Goal: Task Accomplishment & Management: Use online tool/utility

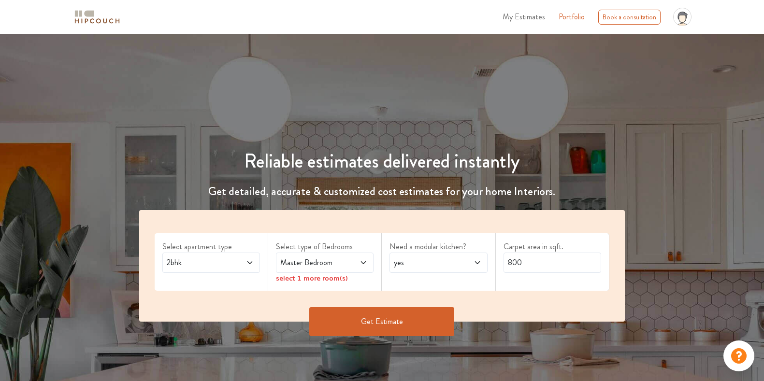
scroll to position [181, 0]
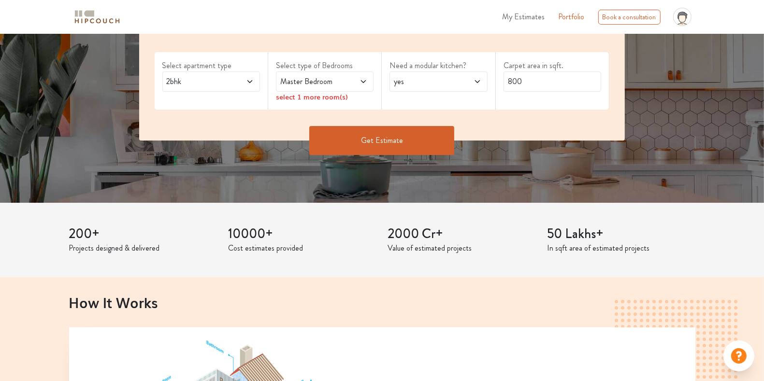
click at [228, 85] on span "2bhk" at bounding box center [198, 82] width 67 height 12
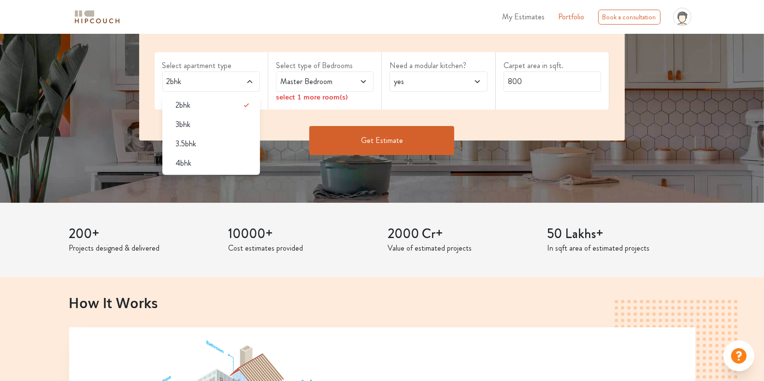
click at [207, 131] on li "3bhk" at bounding box center [211, 124] width 98 height 19
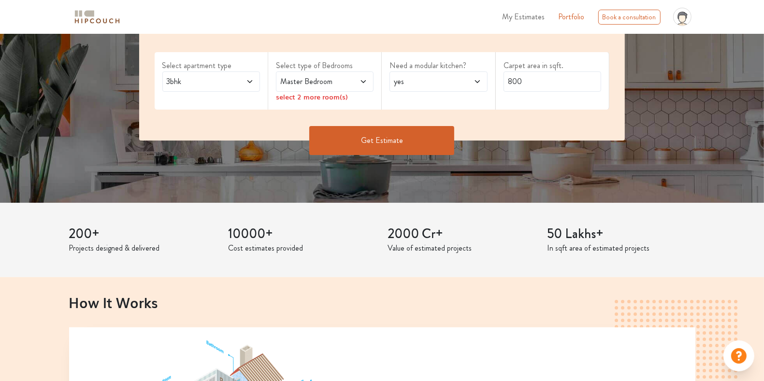
click at [345, 80] on span "Master Bedroom" at bounding box center [311, 82] width 67 height 12
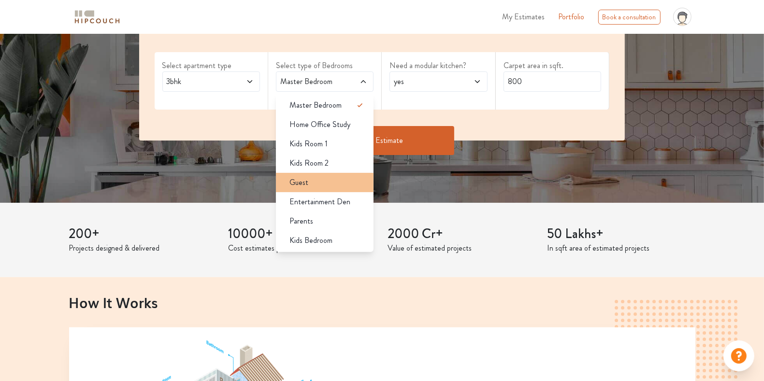
click at [328, 183] on div "Guest" at bounding box center [328, 183] width 92 height 12
click at [324, 183] on div "Guest" at bounding box center [328, 183] width 92 height 12
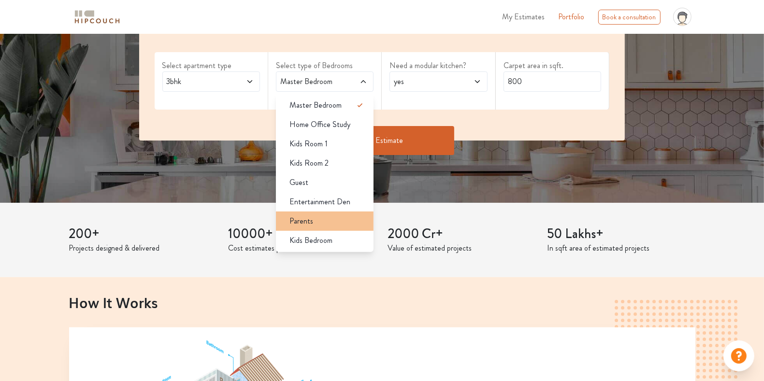
click at [328, 225] on div "Parents" at bounding box center [328, 222] width 92 height 12
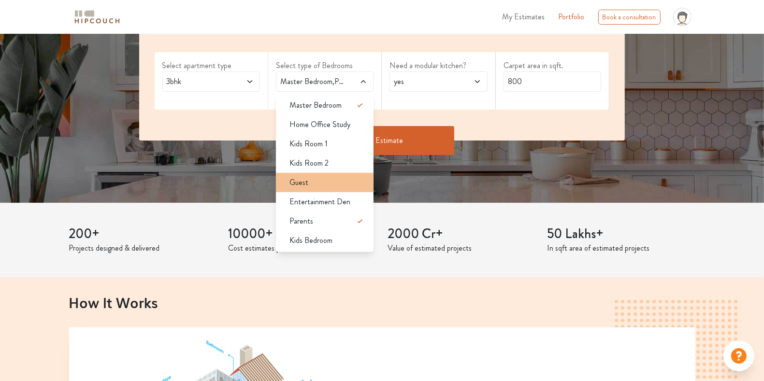
click at [324, 186] on div "Guest" at bounding box center [328, 183] width 92 height 12
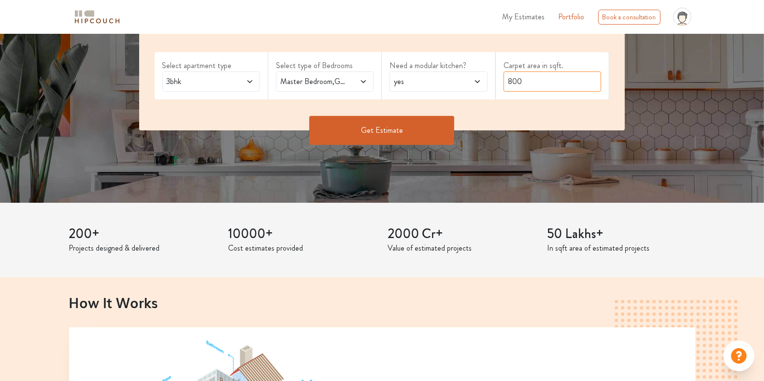
drag, startPoint x: 536, startPoint y: 84, endPoint x: 508, endPoint y: 86, distance: 28.1
click at [508, 86] on input "800" at bounding box center [553, 82] width 98 height 20
type input "1600"
click at [396, 125] on button "Get Estimate" at bounding box center [381, 130] width 145 height 29
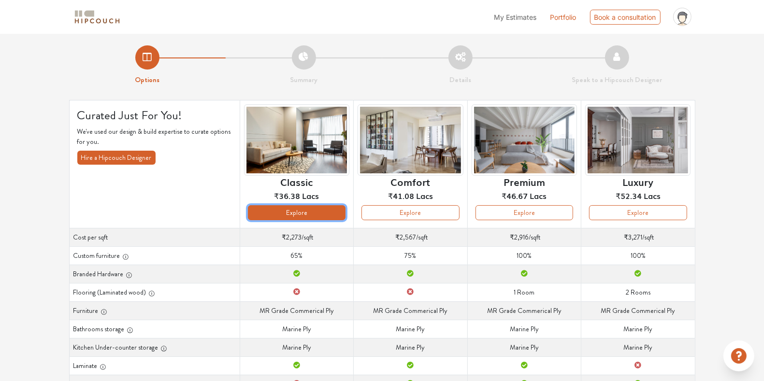
click at [302, 215] on button "Explore" at bounding box center [297, 212] width 98 height 15
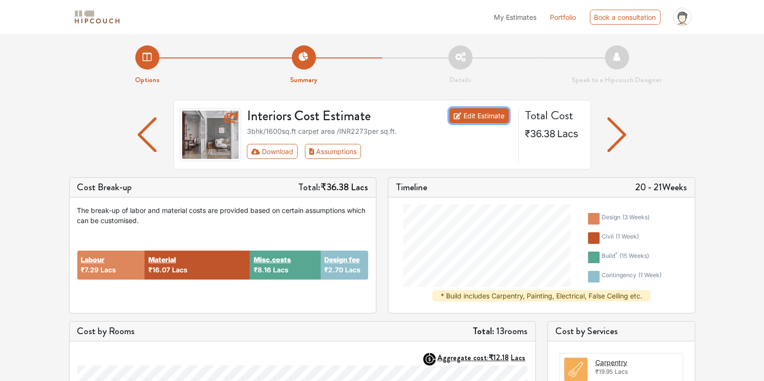
click at [473, 118] on link "Edit Estimate" at bounding box center [479, 115] width 59 height 15
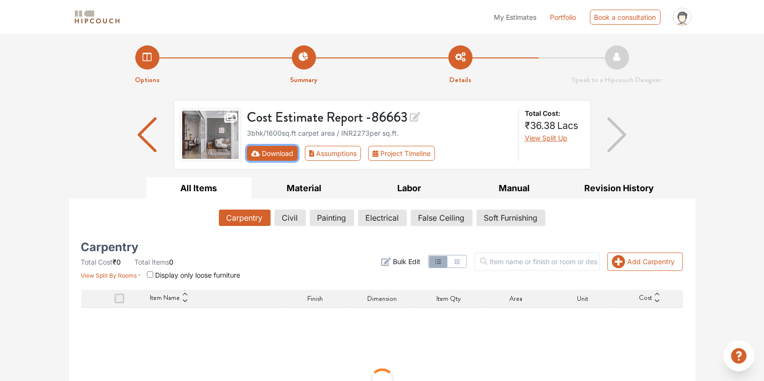
click at [276, 155] on button "Download" at bounding box center [272, 153] width 51 height 15
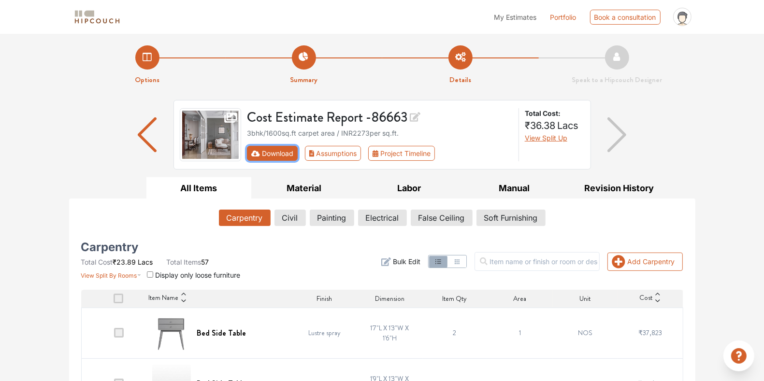
click at [277, 155] on button "Download" at bounding box center [272, 153] width 51 height 15
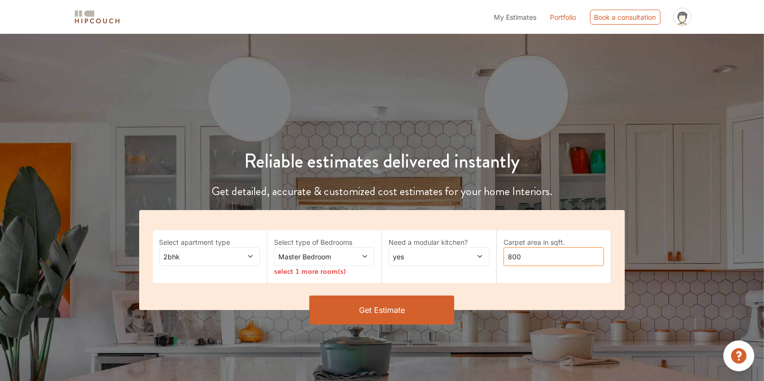
drag, startPoint x: 539, startPoint y: 256, endPoint x: 499, endPoint y: 258, distance: 40.2
click at [499, 258] on div "Carpet area in sqft. 800" at bounding box center [554, 257] width 115 height 53
drag, startPoint x: 537, startPoint y: 257, endPoint x: 512, endPoint y: 258, distance: 24.2
click at [505, 259] on input "800" at bounding box center [554, 256] width 101 height 19
type input "1820"
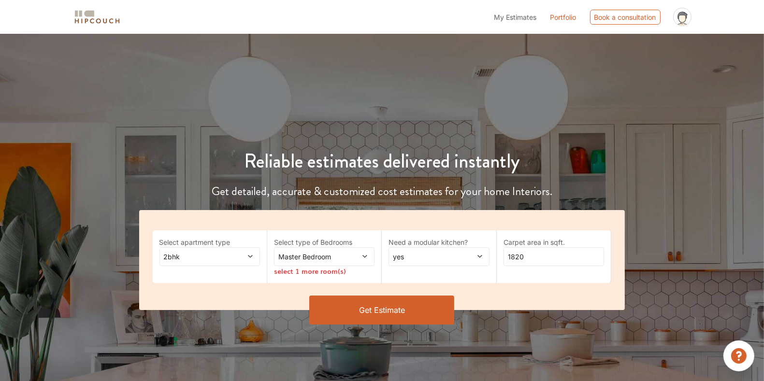
click at [227, 261] on span "2bhk" at bounding box center [196, 257] width 69 height 10
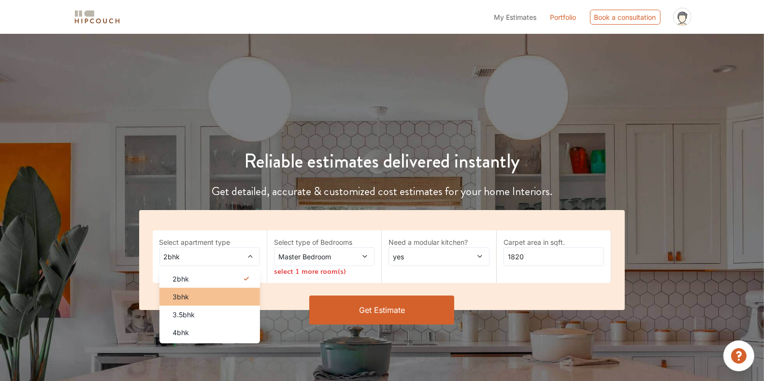
click at [209, 298] on div "3bhk" at bounding box center [212, 297] width 95 height 10
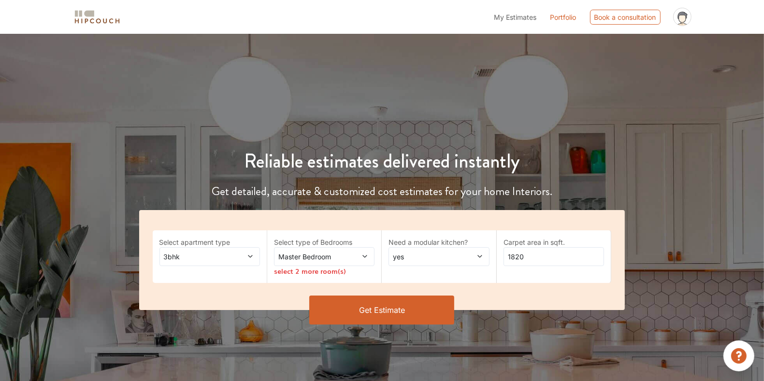
click at [328, 258] on span "Master Bedroom" at bounding box center [310, 257] width 69 height 10
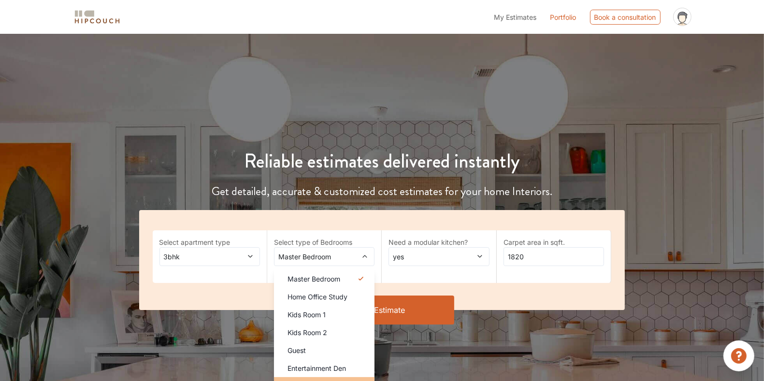
scroll to position [60, 0]
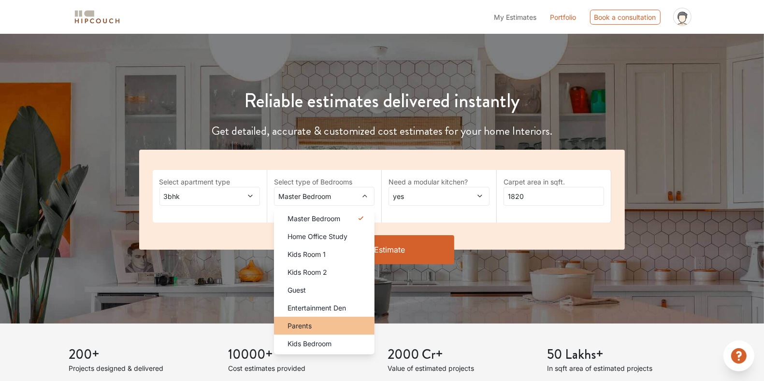
click at [320, 318] on li "Parents" at bounding box center [324, 326] width 101 height 18
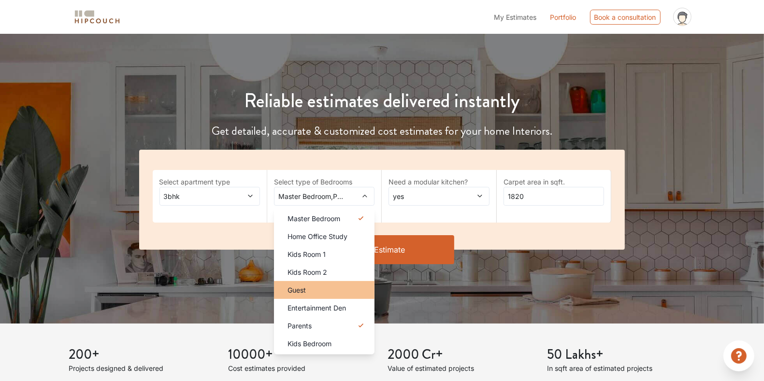
click at [328, 286] on div "Guest" at bounding box center [327, 290] width 95 height 10
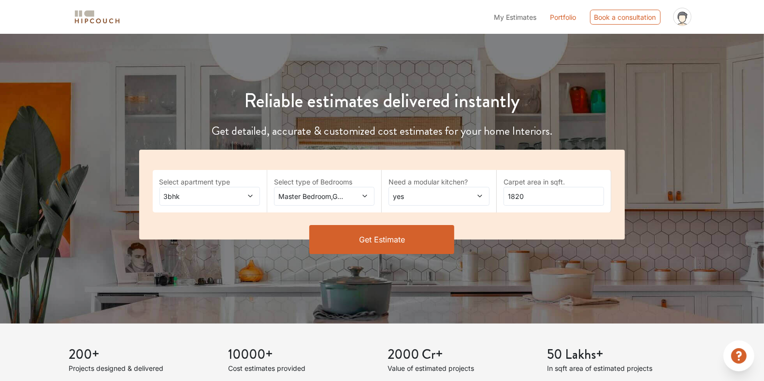
click at [341, 197] on span "Master Bedroom,Guest,Parents" at bounding box center [310, 196] width 69 height 10
click at [571, 249] on div "Get Estimate" at bounding box center [382, 239] width 498 height 29
click at [421, 244] on button "Get Estimate" at bounding box center [381, 239] width 145 height 29
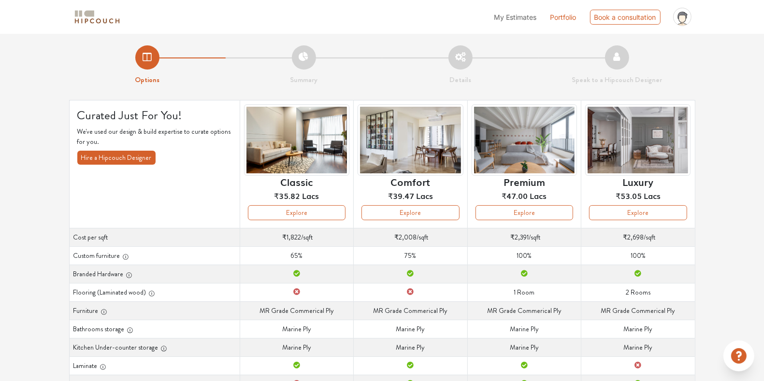
drag, startPoint x: 313, startPoint y: 212, endPoint x: 735, endPoint y: 195, distance: 421.8
click at [735, 195] on div "Options Summary Details Speak to a Hipcouch Designer Curated Just For You! We'v…" at bounding box center [382, 299] width 764 height 530
click at [335, 217] on button "Explore" at bounding box center [297, 212] width 98 height 15
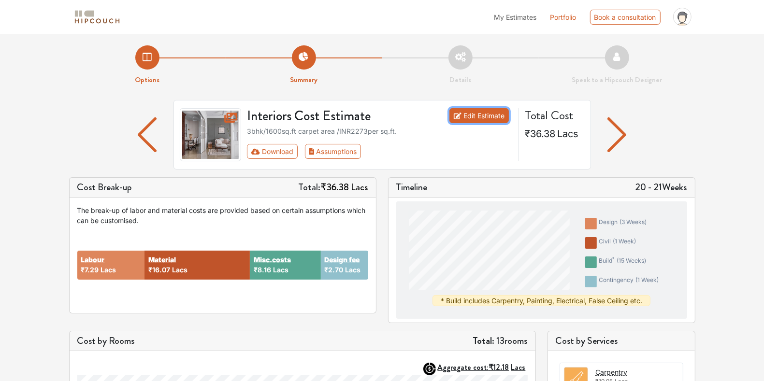
click at [472, 120] on link "Edit Estimate" at bounding box center [479, 115] width 59 height 15
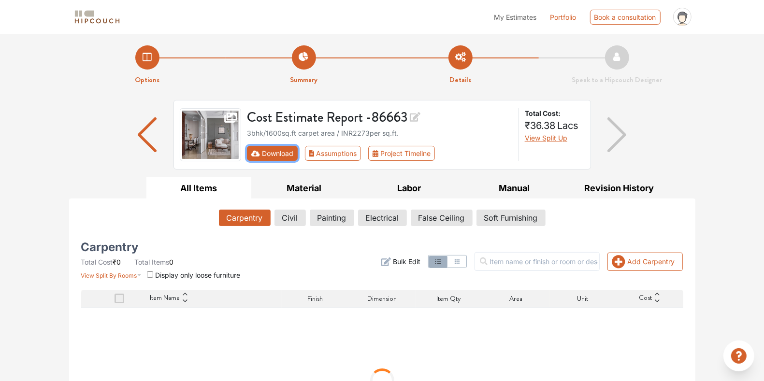
click at [279, 152] on button "Download" at bounding box center [272, 153] width 51 height 15
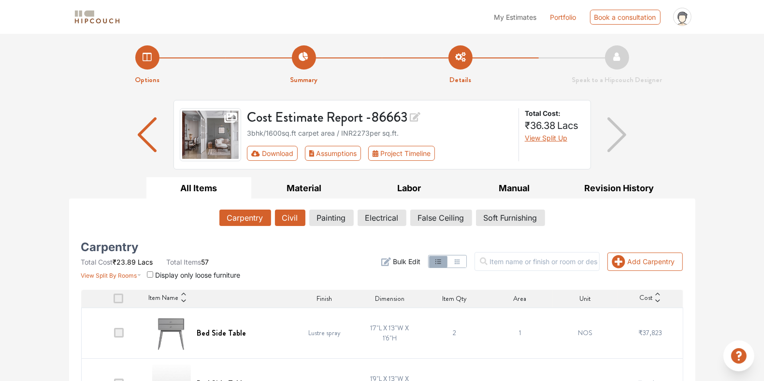
click at [295, 220] on button "Civil" at bounding box center [290, 218] width 30 height 16
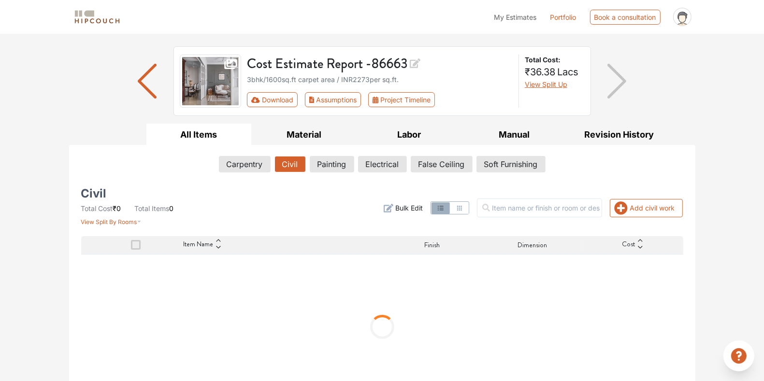
scroll to position [78, 0]
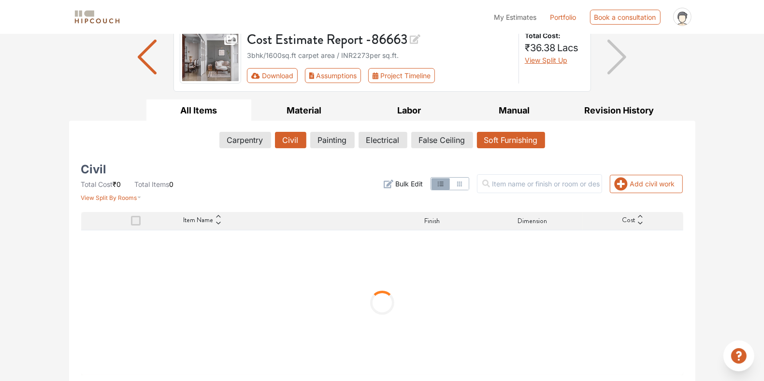
click at [509, 145] on button "Soft Furnishing" at bounding box center [511, 140] width 68 height 16
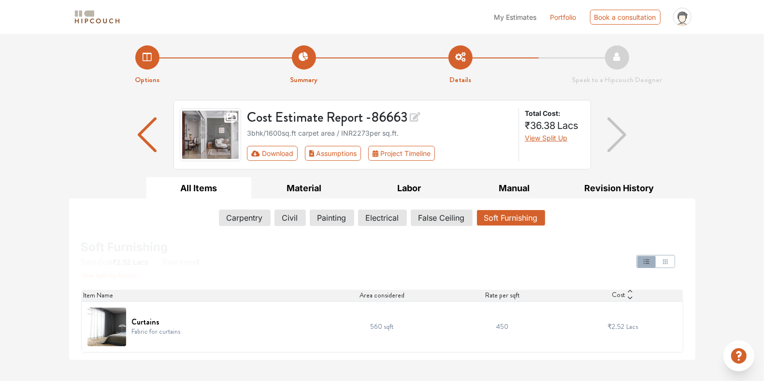
scroll to position [0, 0]
